Goal: Task Accomplishment & Management: Use online tool/utility

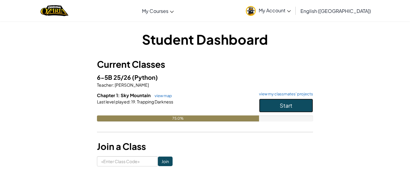
click at [305, 106] on button "Start" at bounding box center [286, 106] width 54 height 14
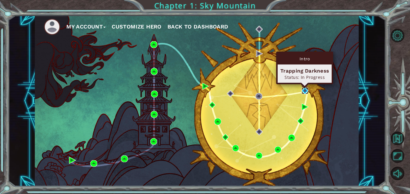
click at [304, 92] on img at bounding box center [304, 90] width 7 height 7
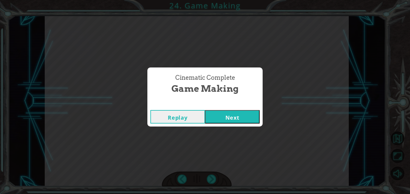
click at [232, 115] on button "Next" at bounding box center [232, 116] width 55 height 13
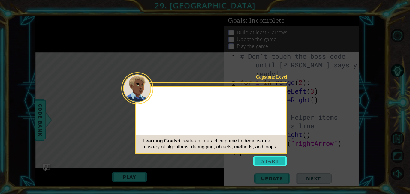
click at [264, 158] on button "Start" at bounding box center [270, 161] width 34 height 10
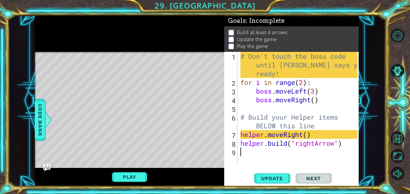
type textarea "helper.build("rightArrow")"
click at [276, 176] on span "Update" at bounding box center [272, 178] width 34 height 6
type textarea "helper.build("rightArrow")"
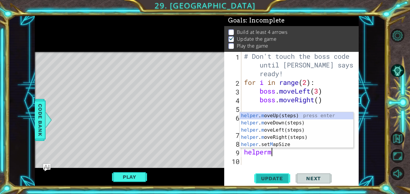
scroll to position [0, 1]
type textarea "helpermr"
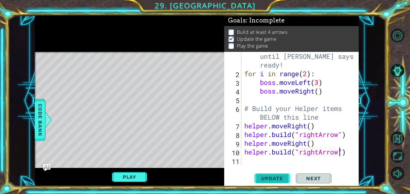
scroll to position [0, 4]
type textarea "helper.build("rightArrow")"
click at [268, 180] on span "Update" at bounding box center [272, 178] width 34 height 6
click at [255, 160] on div "# Don't touch the boss code until Vega says you're ready! for i in range ( 2 ) …" at bounding box center [301, 117] width 117 height 148
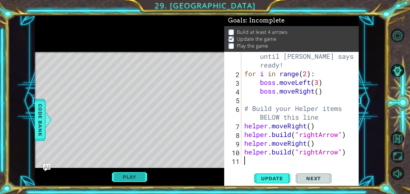
click at [128, 176] on button "Play" at bounding box center [129, 176] width 35 height 11
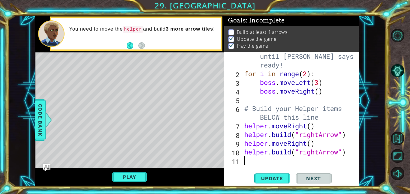
scroll to position [9, 0]
type textarea "j"
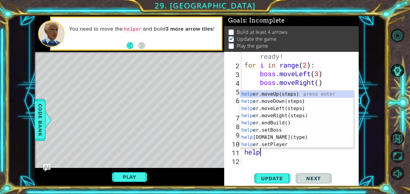
scroll to position [0, 1]
type textarea "helperr"
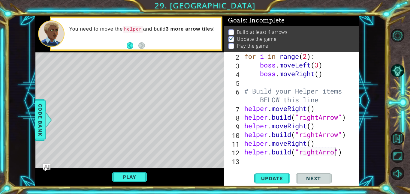
scroll to position [0, 4]
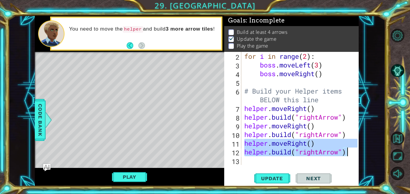
drag, startPoint x: 243, startPoint y: 142, endPoint x: 355, endPoint y: 157, distance: 112.6
click at [355, 157] on div "helper.build("rightArrow") 2 3 4 5 6 7 8 9 10 11 12 13 for i in range ( 2 ) : b…" at bounding box center [290, 108] width 133 height 113
type textarea "helper.build("rightArrow")"
click at [300, 164] on div "for i in range ( 2 ) : boss . moveLeft ( 3 ) boss . moveRight ( ) # Build your …" at bounding box center [300, 108] width 114 height 113
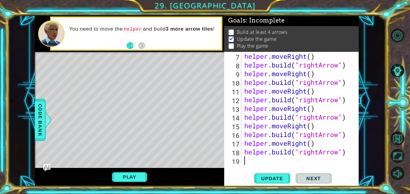
scroll to position [78, 0]
click at [266, 182] on button "Update" at bounding box center [272, 177] width 36 height 13
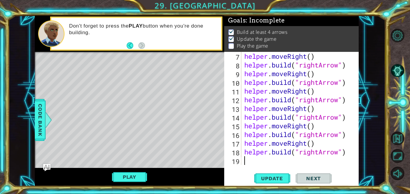
click at [339, 155] on div "helper . moveRight ( ) helper . build ( "rightArrow" ) helper . moveRight ( ) h…" at bounding box center [301, 117] width 117 height 130
type textarea "helper.build("downArrow")"
click at [272, 180] on span "Update" at bounding box center [272, 178] width 34 height 6
click at [272, 177] on span "Update" at bounding box center [272, 178] width 34 height 6
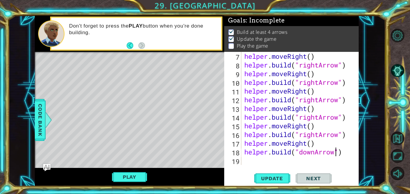
click at [266, 161] on div "helper . moveRight ( ) helper . build ( "rightArrow" ) helper . moveRight ( ) h…" at bounding box center [301, 117] width 117 height 130
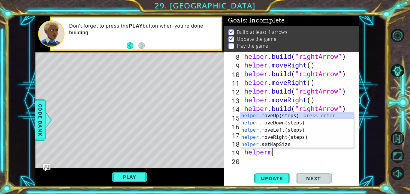
scroll to position [0, 1]
type textarea "helpermd"
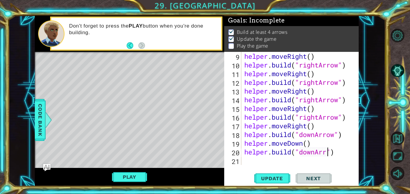
scroll to position [0, 4]
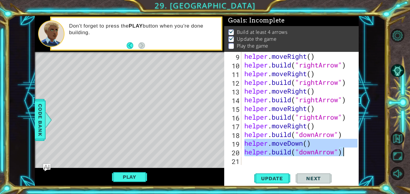
drag, startPoint x: 243, startPoint y: 143, endPoint x: 347, endPoint y: 155, distance: 105.4
click at [347, 155] on div "helper . moveRight ( ) helper . build ( "rightArrow" ) helper . moveRight ( ) h…" at bounding box center [301, 117] width 117 height 130
type textarea "helper.moveDown() helper.build("downArrow")"
click at [310, 163] on div "helper . moveRight ( ) helper . build ( "rightArrow" ) helper . moveRight ( ) h…" at bounding box center [301, 117] width 117 height 130
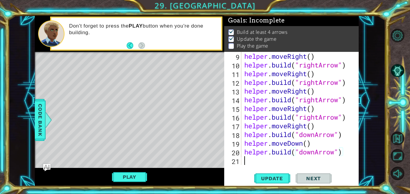
scroll to position [0, 0]
paste textarea "helper.build("downArrow")"
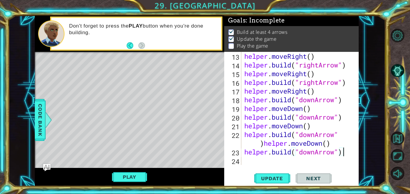
paste textarea "Code Area"
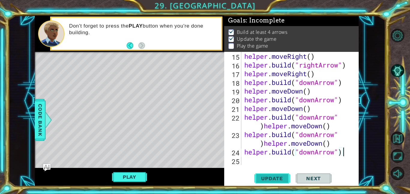
click at [284, 178] on span "Update" at bounding box center [272, 178] width 34 height 6
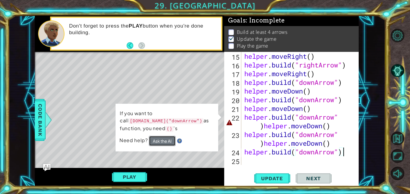
click at [156, 141] on button "Ask the AI" at bounding box center [162, 141] width 27 height 10
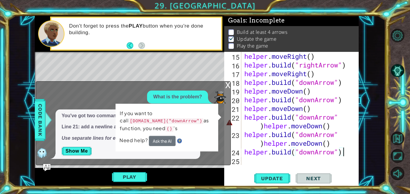
click at [375, 122] on div "1 2 3 4 # Don't touch the boss code until Vega says you're ready! for i in rang…" at bounding box center [196, 101] width 377 height 171
drag, startPoint x: 264, startPoint y: 128, endPoint x: 330, endPoint y: 130, distance: 66.6
click at [330, 130] on div "helper . moveRight ( ) helper . build ( "rightArrow" ) helper . moveRight ( ) h…" at bounding box center [301, 117] width 117 height 130
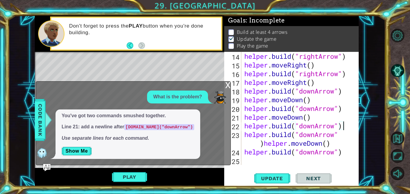
click at [260, 146] on div "helper . build ( "rightArrow" ) helper . moveRight ( ) helper . build ( "rightA…" at bounding box center [301, 117] width 117 height 130
drag, startPoint x: 264, startPoint y: 144, endPoint x: 331, endPoint y: 143, distance: 67.2
click at [331, 143] on div "helper . build ( "rightArrow" ) helper . moveRight ( ) helper . build ( "rightA…" at bounding box center [301, 117] width 117 height 130
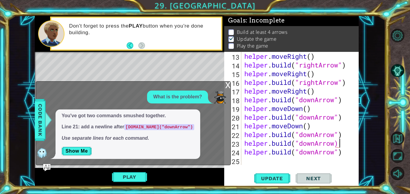
click at [245, 143] on div "helper . moveRight ( ) helper . build ( "rightArrow" ) helper . moveRight ( ) h…" at bounding box center [301, 117] width 117 height 130
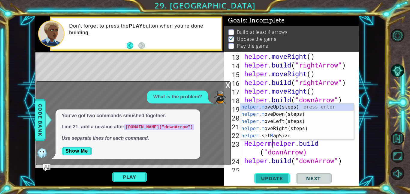
scroll to position [0, 1]
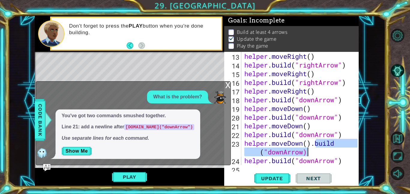
drag, startPoint x: 314, startPoint y: 143, endPoint x: 317, endPoint y: 153, distance: 10.5
click at [317, 153] on div "helper . moveRight ( ) helper . build ( "rightArrow" ) helper . moveRight ( ) h…" at bounding box center [301, 117] width 117 height 130
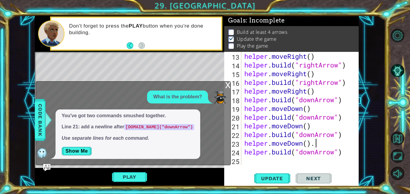
type textarea "helper.moveDown()"
click at [268, 160] on div "helper . moveRight ( ) helper . build ( "rightArrow" ) helper . moveRight ( ) h…" at bounding box center [301, 117] width 117 height 130
drag, startPoint x: 244, startPoint y: 144, endPoint x: 316, endPoint y: 143, distance: 71.4
click at [316, 143] on div "helper . moveRight ( ) helper . build ( "rightArrow" ) helper . moveRight ( ) h…" at bounding box center [301, 117] width 117 height 130
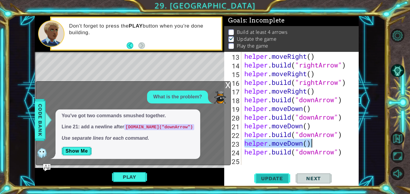
type textarea "helper.moveDown()"
click at [270, 177] on span "Update" at bounding box center [272, 178] width 34 height 6
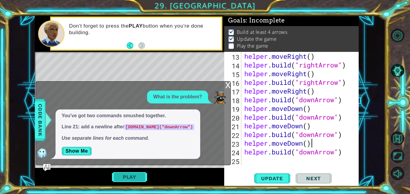
click at [125, 174] on button "Play" at bounding box center [129, 176] width 35 height 11
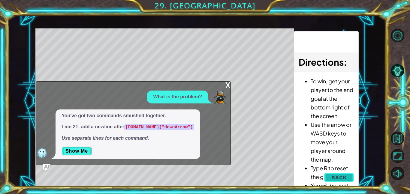
click at [336, 178] on span "Back" at bounding box center [338, 177] width 15 height 6
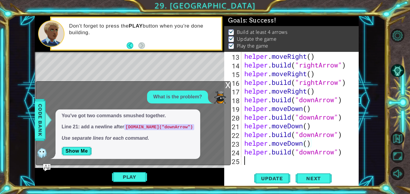
click at [308, 162] on div "helper . moveRight ( ) helper . build ( "rightArrow" ) helper . moveRight ( ) h…" at bounding box center [301, 117] width 117 height 130
paste textarea "helper.moveDown()"
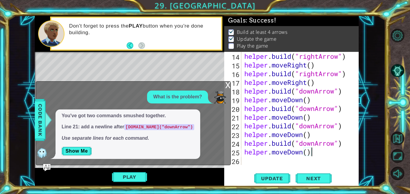
scroll to position [139, 0]
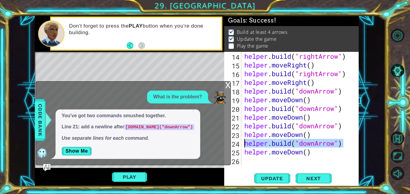
drag, startPoint x: 343, startPoint y: 145, endPoint x: 242, endPoint y: 143, distance: 101.0
click at [242, 143] on div "helper.moveDown() 14 15 16 17 18 19 20 21 22 23 24 25 26 helper . build ( "righ…" at bounding box center [290, 108] width 133 height 113
type textarea "helper.build("downArrow")"
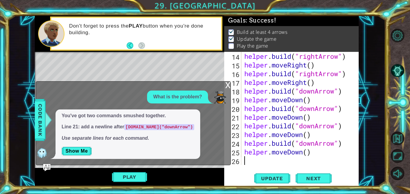
click at [246, 159] on div "helper . build ( "rightArrow" ) helper . moveRight ( ) helper . build ( "rightA…" at bounding box center [301, 117] width 117 height 130
paste textarea "helper.build("downArrow")"
type textarea "helper.build("downArrow")"
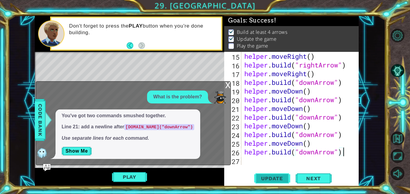
click at [272, 177] on span "Update" at bounding box center [272, 178] width 34 height 6
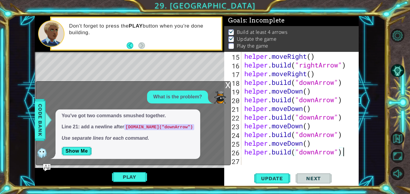
click at [227, 87] on div "x" at bounding box center [227, 85] width 5 height 6
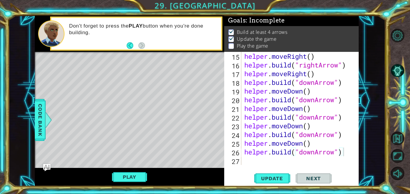
click at [315, 176] on span "Next" at bounding box center [313, 178] width 27 height 6
click at [118, 178] on button "Play" at bounding box center [129, 176] width 35 height 11
click at [311, 181] on span "Next" at bounding box center [313, 180] width 27 height 6
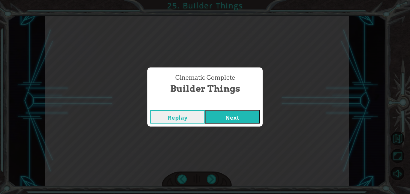
click at [234, 101] on div "Cinematic Complete" at bounding box center [204, 104] width 115 height 6
click at [236, 121] on button "Next" at bounding box center [232, 116] width 55 height 13
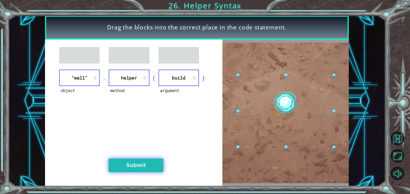
click at [145, 168] on button "Submit" at bounding box center [136, 165] width 55 height 13
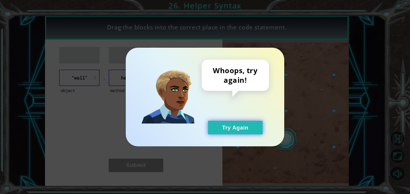
click at [241, 129] on button "Try Again" at bounding box center [235, 127] width 55 height 13
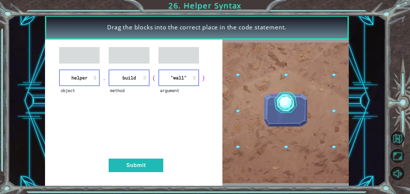
click at [123, 137] on div "object helper . method build ( argument "wall" ) Submit" at bounding box center [133, 113] width 177 height 147
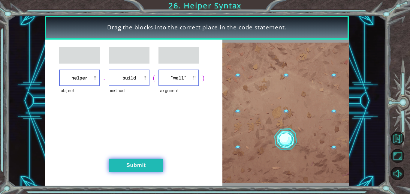
click at [135, 165] on button "Submit" at bounding box center [136, 165] width 55 height 13
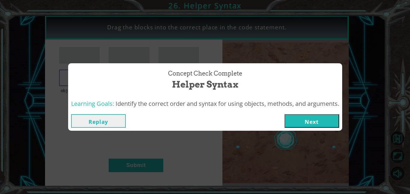
click at [315, 114] on button "Next" at bounding box center [311, 120] width 55 height 13
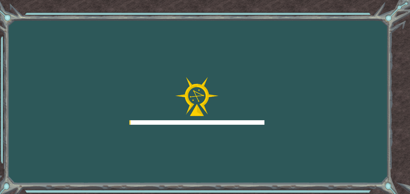
click at [329, 115] on div "Goals Error loading from server. Try refreshing the page. You'll need to join a…" at bounding box center [205, 97] width 410 height 194
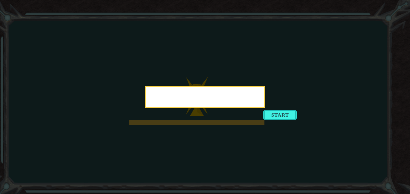
click at [85, 59] on icon at bounding box center [205, 97] width 410 height 194
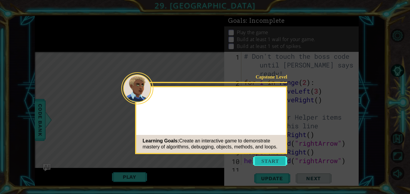
click at [264, 161] on button "Start" at bounding box center [270, 161] width 34 height 10
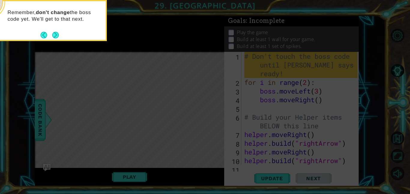
scroll to position [148, 0]
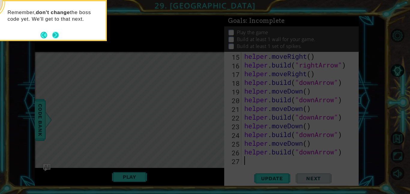
click at [54, 38] on button "Next" at bounding box center [55, 34] width 7 height 7
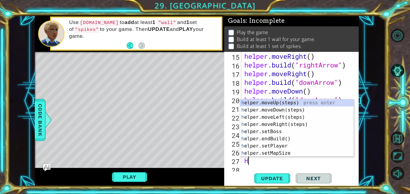
scroll to position [157, 0]
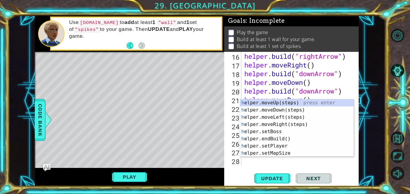
type textarea "He"
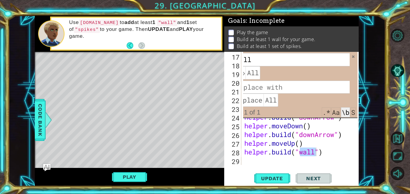
scroll to position [165, 0]
click at [351, 56] on span at bounding box center [353, 57] width 4 height 4
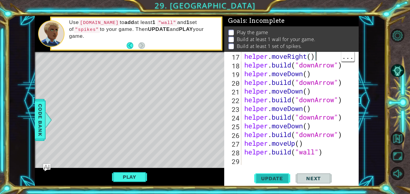
click at [263, 183] on button "Update" at bounding box center [272, 177] width 36 height 13
click at [275, 174] on button "Update" at bounding box center [272, 177] width 36 height 13
click at [294, 145] on div "helper . moveRight ( ) helper . build ( "downArrow" ) helper . moveDown ( ) hel…" at bounding box center [301, 117] width 117 height 130
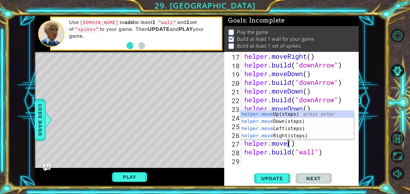
scroll to position [0, 2]
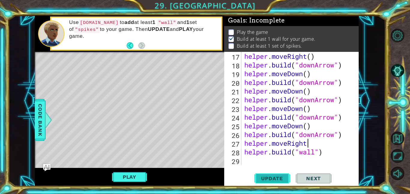
click at [276, 177] on span "Update" at bounding box center [272, 178] width 34 height 6
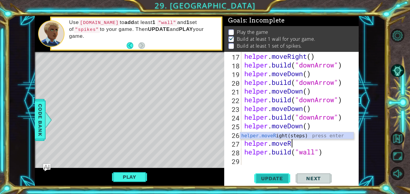
scroll to position [0, 2]
type textarea "helper.movelef"
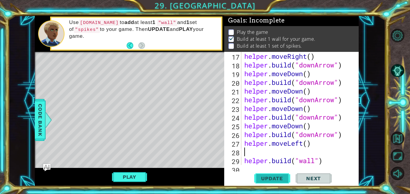
scroll to position [0, 0]
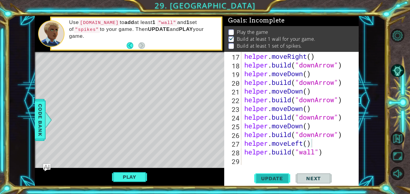
click at [258, 178] on span "Update" at bounding box center [272, 178] width 34 height 6
click at [121, 175] on button "Play" at bounding box center [129, 176] width 35 height 11
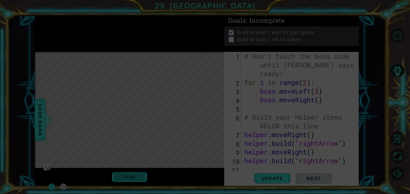
type textarea "helper.build("wall")"
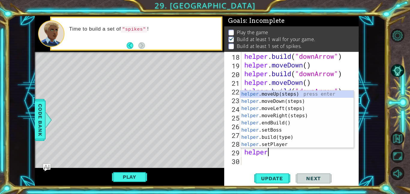
scroll to position [0, 1]
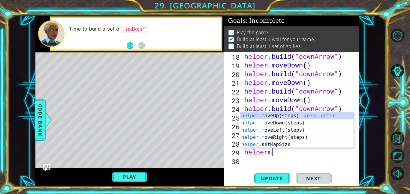
type textarea "helperml"
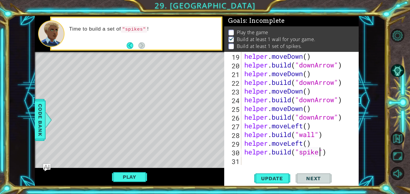
scroll to position [0, 3]
click at [282, 176] on span "Update" at bounding box center [272, 178] width 34 height 6
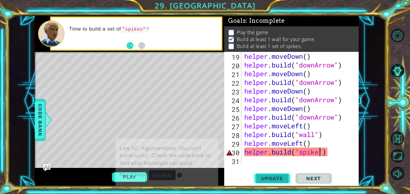
scroll to position [0, 0]
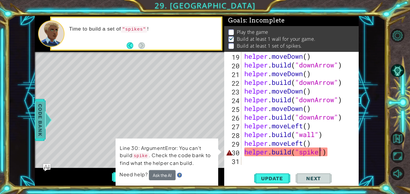
click at [37, 123] on span "Code Bank" at bounding box center [40, 120] width 10 height 37
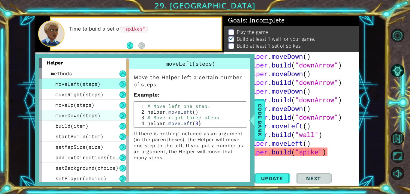
scroll to position [0, 0]
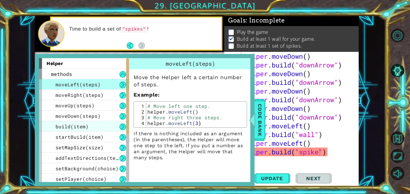
click at [82, 128] on span "build(item)" at bounding box center [71, 126] width 33 height 6
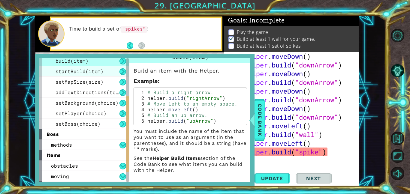
scroll to position [86, 0]
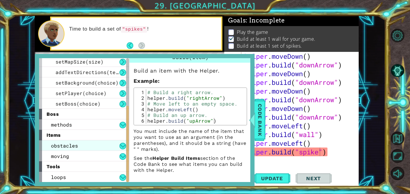
click at [80, 146] on div "obstacles" at bounding box center [84, 145] width 90 height 10
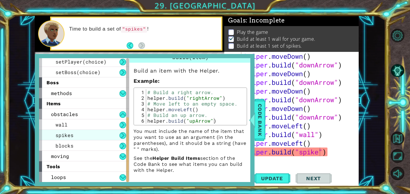
click at [97, 131] on div "spikes" at bounding box center [84, 135] width 90 height 10
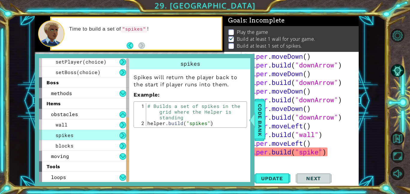
scroll to position [0, 0]
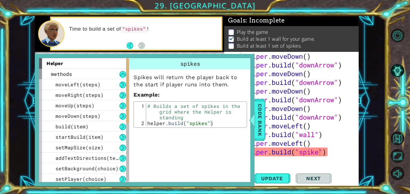
click at [320, 156] on div "helper . moveDown ( ) helper . build ( "downArrow" ) helper . moveDown ( ) help…" at bounding box center [301, 117] width 117 height 130
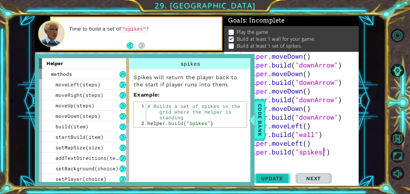
type textarea "helper.build("spikes")"
click at [274, 176] on span "Update" at bounding box center [272, 178] width 34 height 6
click at [261, 132] on span "Code Bank" at bounding box center [260, 120] width 10 height 37
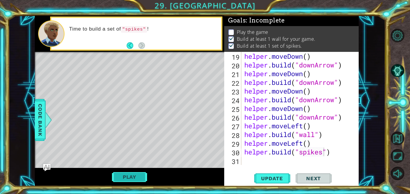
click at [118, 180] on button "Play" at bounding box center [129, 176] width 35 height 11
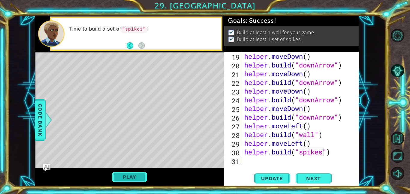
scroll to position [0, 0]
click at [319, 177] on span "Next" at bounding box center [313, 180] width 27 height 6
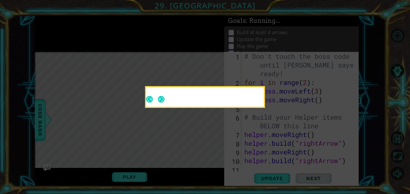
click at [354, 177] on icon at bounding box center [205, 97] width 410 height 194
